Goal: Task Accomplishment & Management: Manage account settings

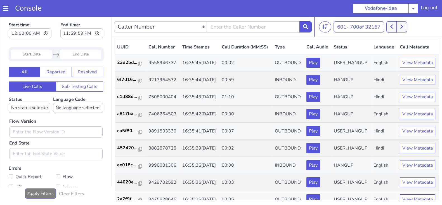
click at [391, 27] on button at bounding box center [391, 26] width 10 height 11
click at [389, 27] on button at bounding box center [391, 26] width 10 height 11
click at [401, 28] on icon at bounding box center [401, 26] width 3 height 5
click at [401, 29] on button at bounding box center [401, 26] width 10 height 11
click at [390, 26] on button at bounding box center [391, 26] width 10 height 11
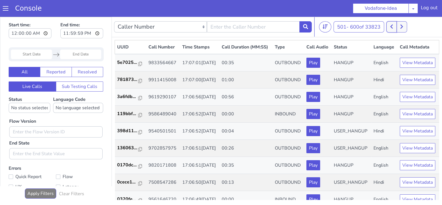
click at [390, 26] on button at bounding box center [391, 26] width 10 height 11
